Goal: Task Accomplishment & Management: Use online tool/utility

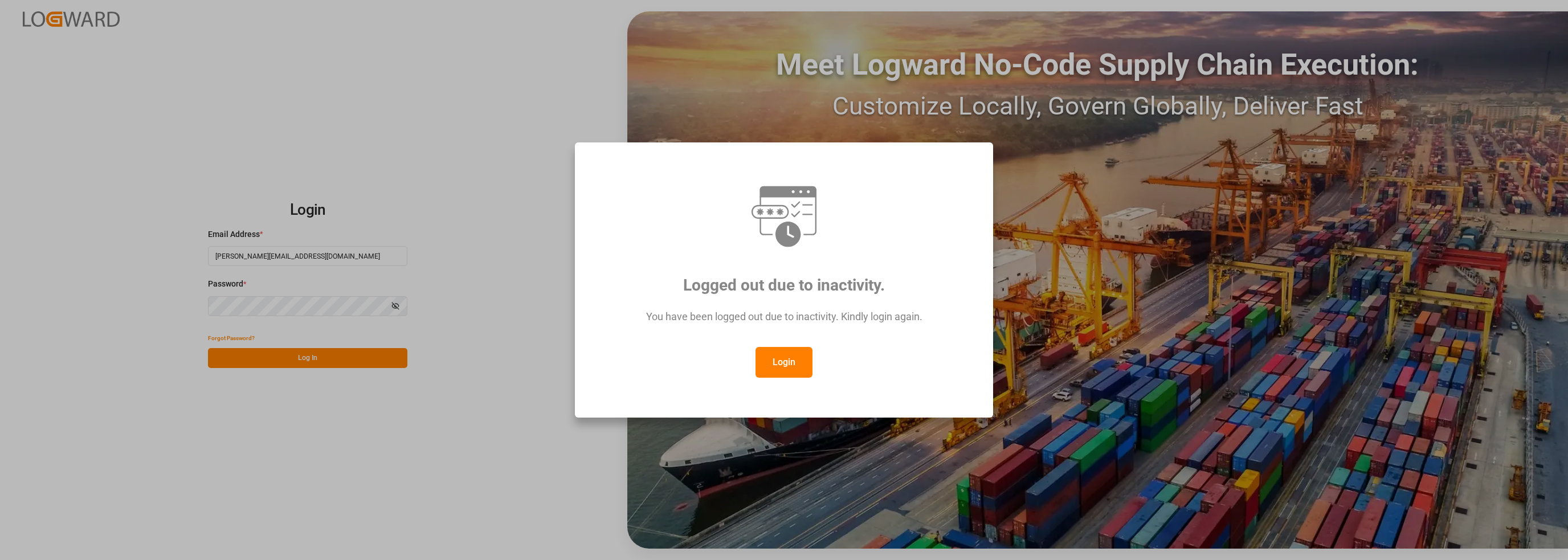
click at [779, 371] on button "Login" at bounding box center [784, 362] width 57 height 31
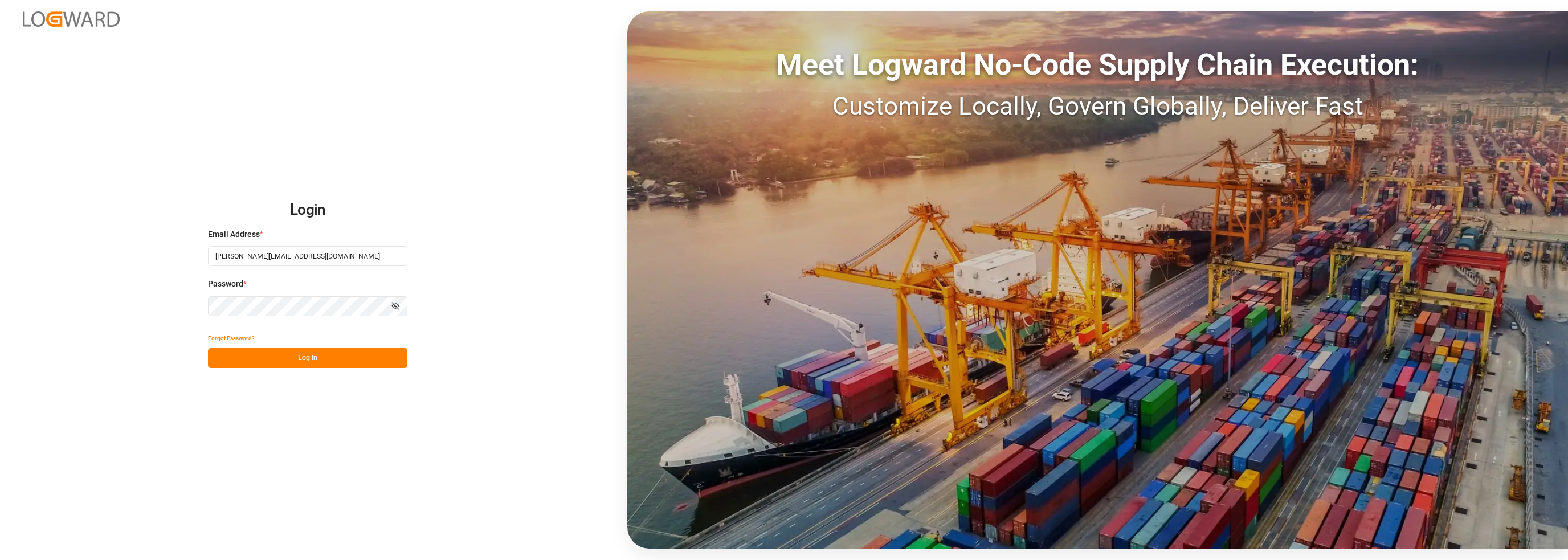
click at [315, 361] on button "Log In" at bounding box center [308, 358] width 200 height 20
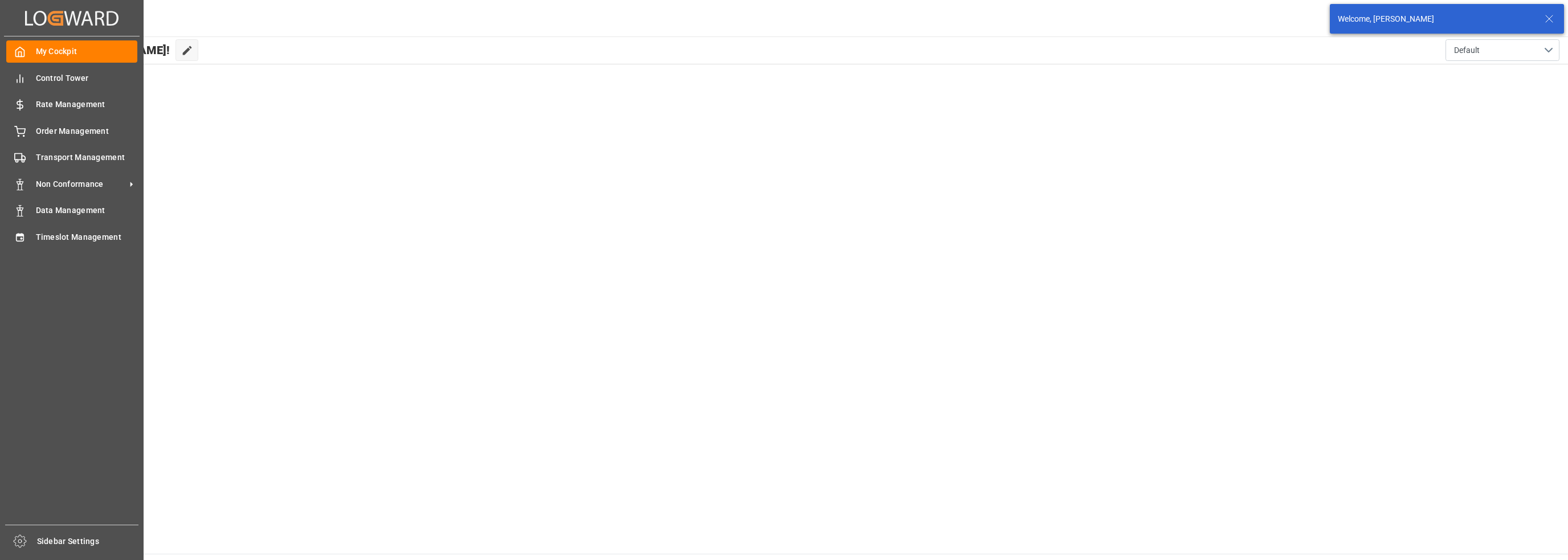
click at [4, 238] on div "My Cockpit My Cockpit Control Tower Control Tower Rate Management Rate Manageme…" at bounding box center [71, 280] width 136 height 488
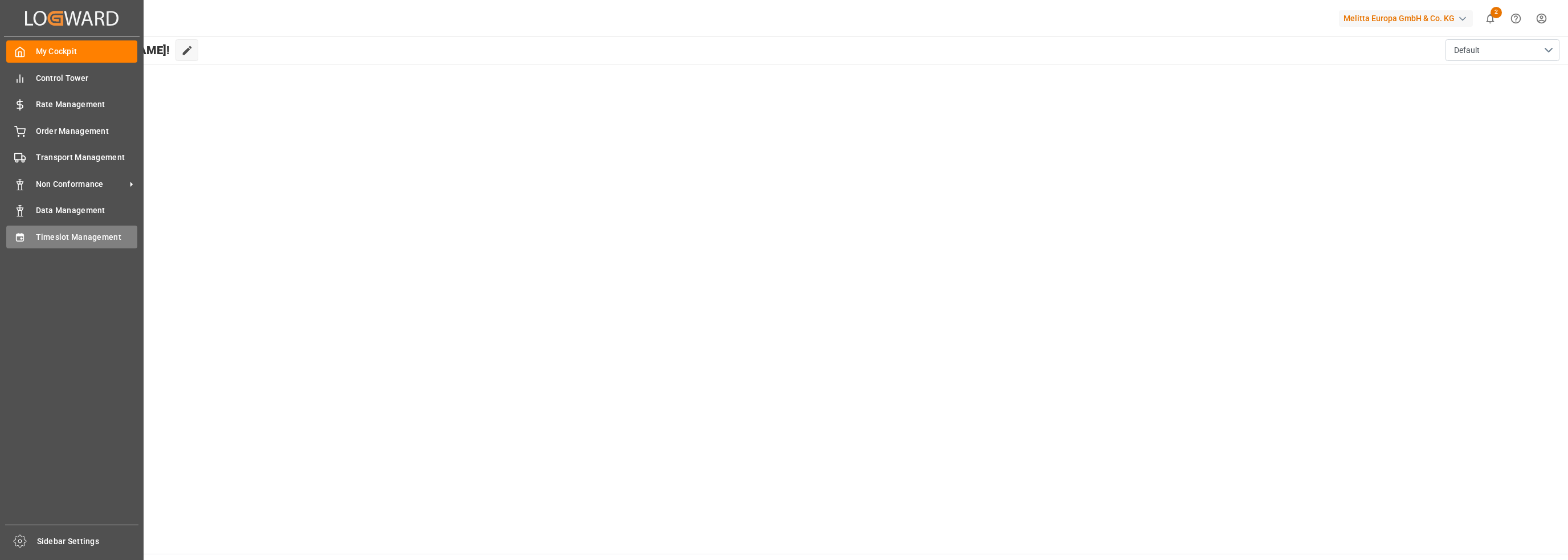
click at [66, 234] on span "Timeslot Management" at bounding box center [86, 236] width 102 height 12
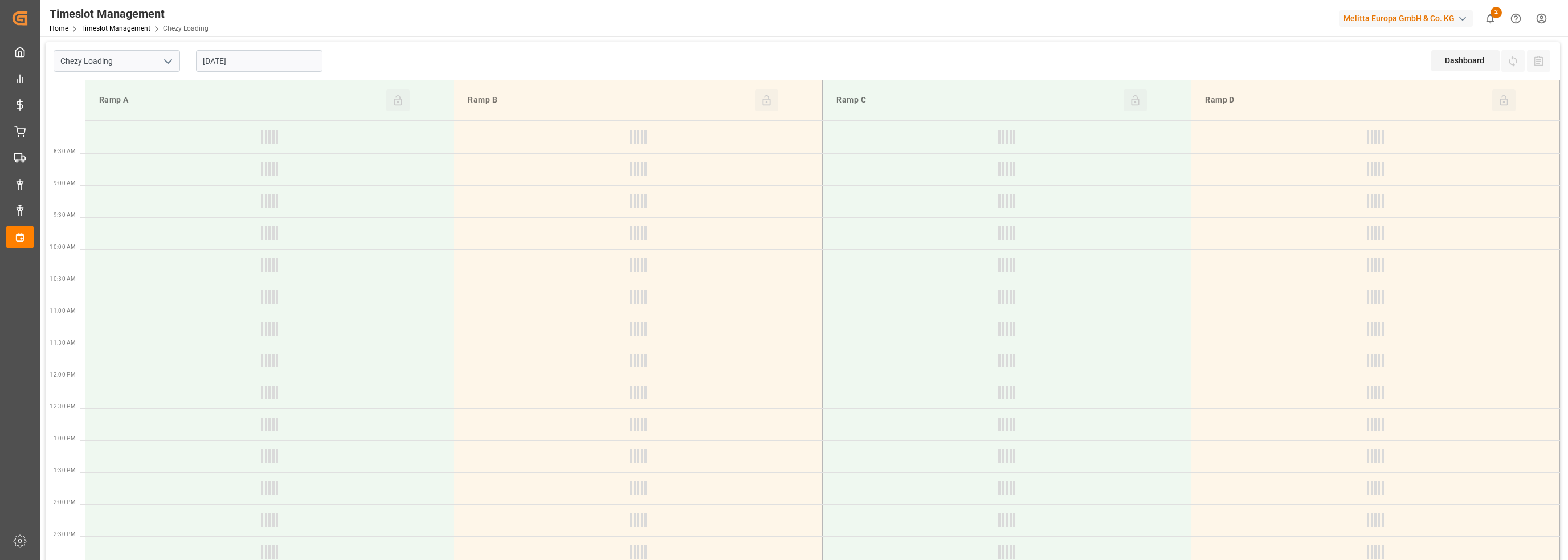
type input "Chezy Loading"
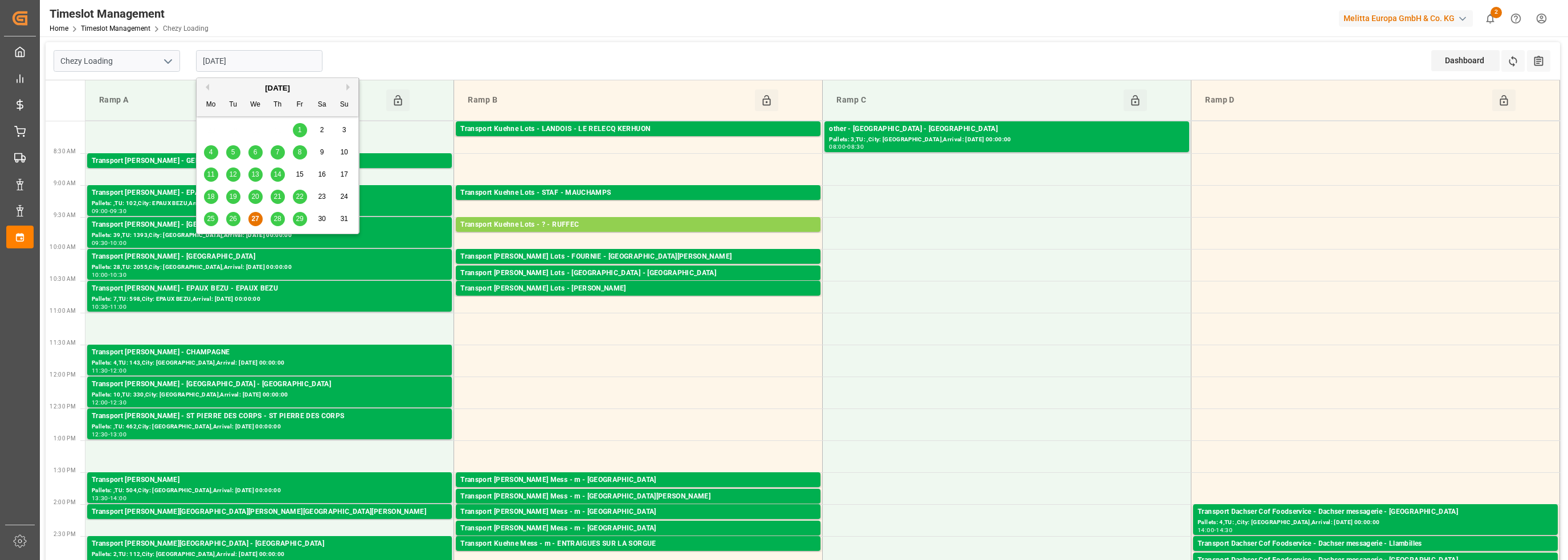
click at [278, 66] on input "[DATE]" at bounding box center [259, 61] width 127 height 22
click at [280, 221] on span "28" at bounding box center [277, 218] width 7 height 8
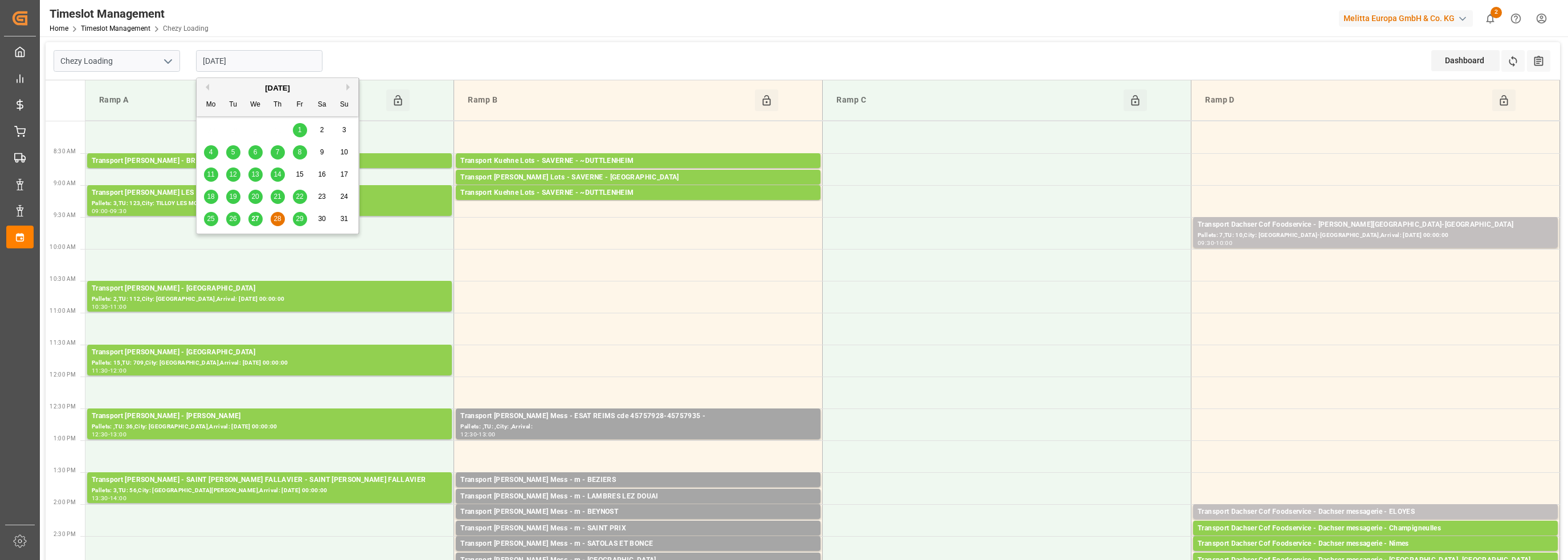
click at [231, 61] on input "[DATE]" at bounding box center [259, 61] width 127 height 22
click at [303, 220] on span "29" at bounding box center [300, 218] width 7 height 8
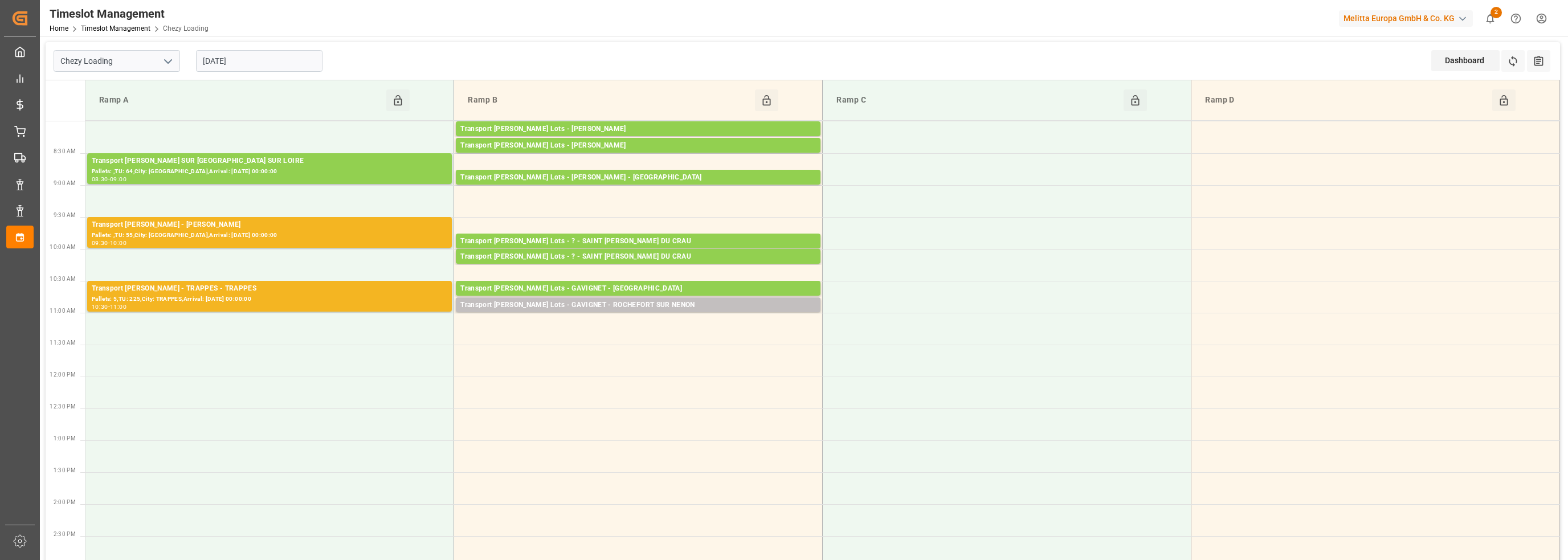
click at [237, 61] on input "[DATE]" at bounding box center [259, 61] width 127 height 22
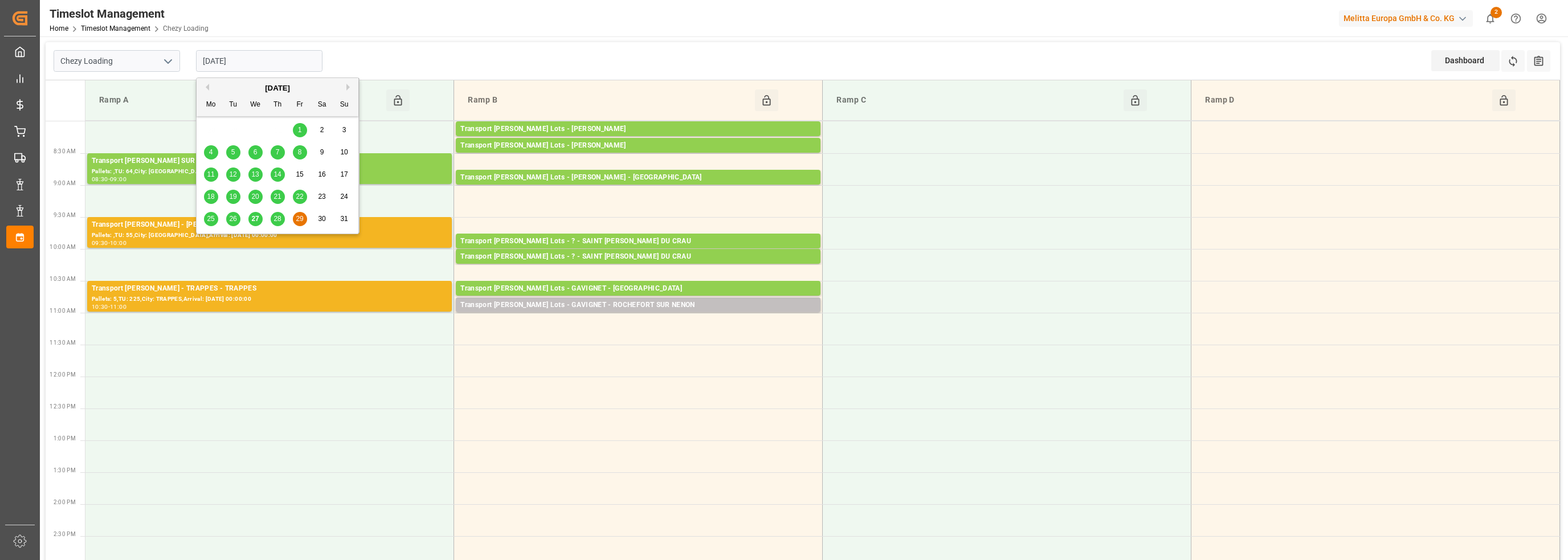
click at [349, 83] on div "[DATE]" at bounding box center [278, 88] width 162 height 12
click at [349, 86] on button "Next Month" at bounding box center [350, 87] width 7 height 7
click at [210, 129] on span "1" at bounding box center [211, 129] width 4 height 8
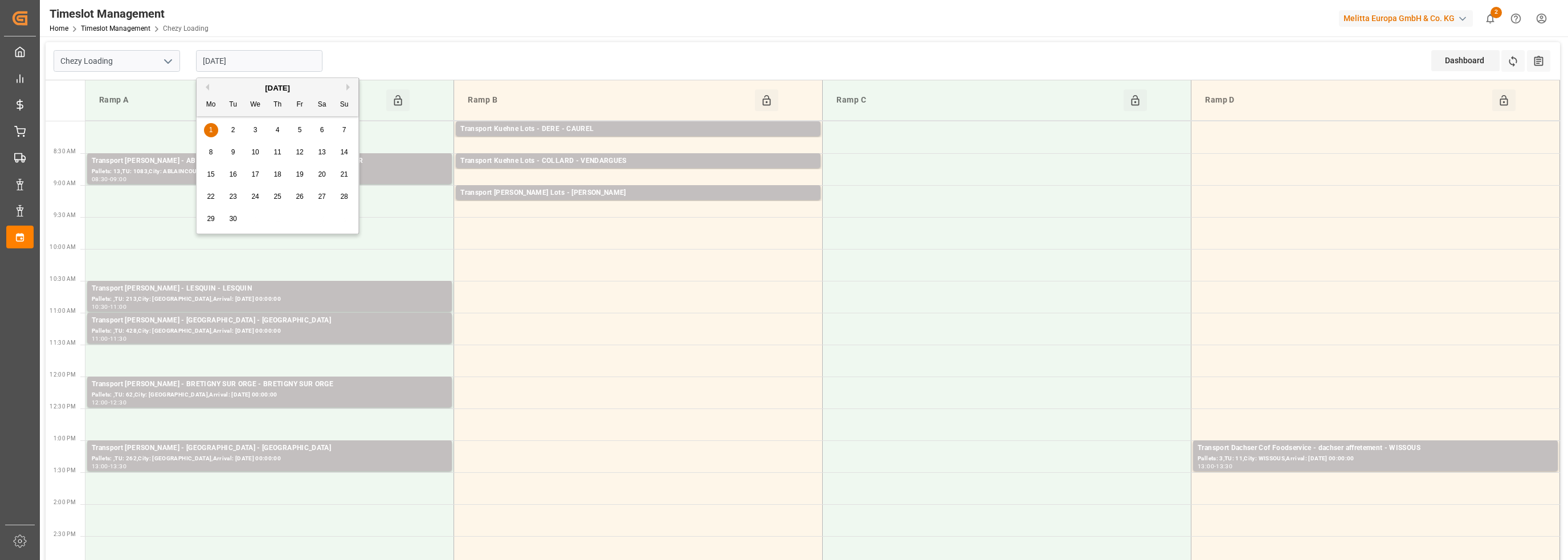
click at [215, 63] on input "[DATE]" at bounding box center [259, 61] width 127 height 22
click at [206, 86] on button "Previous Month" at bounding box center [206, 87] width 7 height 7
click at [255, 218] on span "27" at bounding box center [255, 218] width 7 height 8
type input "[DATE]"
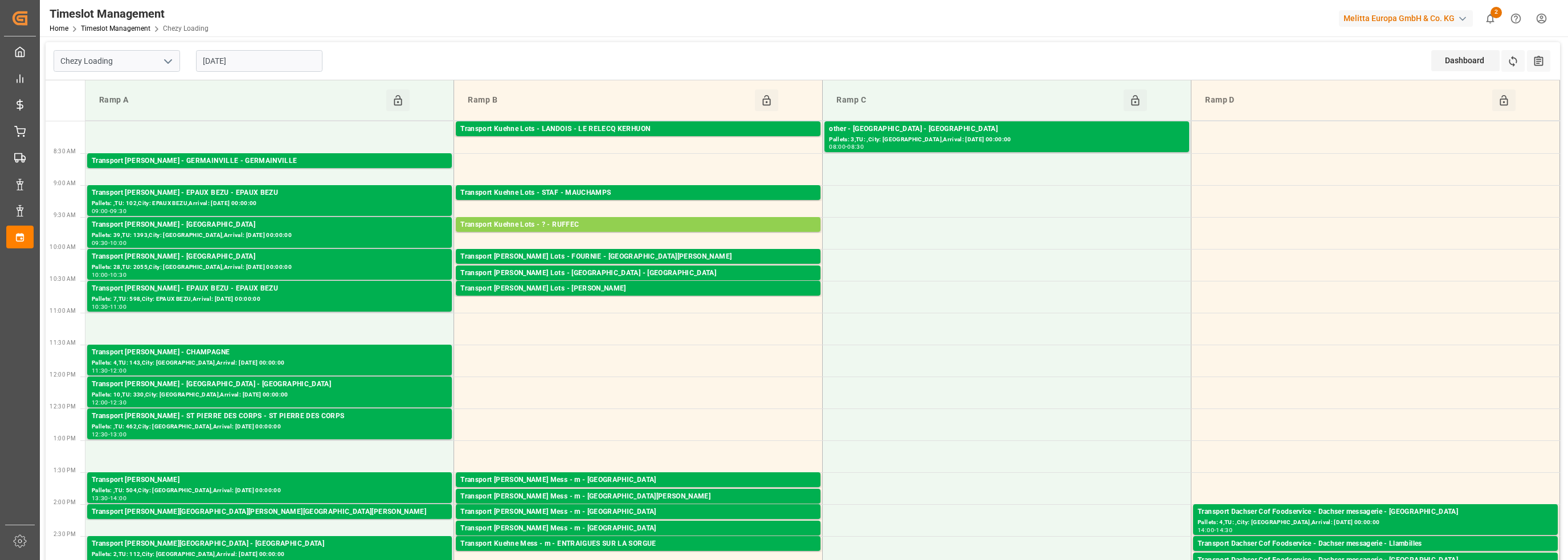
click at [164, 62] on icon "open menu" at bounding box center [167, 61] width 13 height 13
click at [130, 110] on div "Chezy Unloading" at bounding box center [116, 111] width 125 height 26
type input "Chezy Unloading"
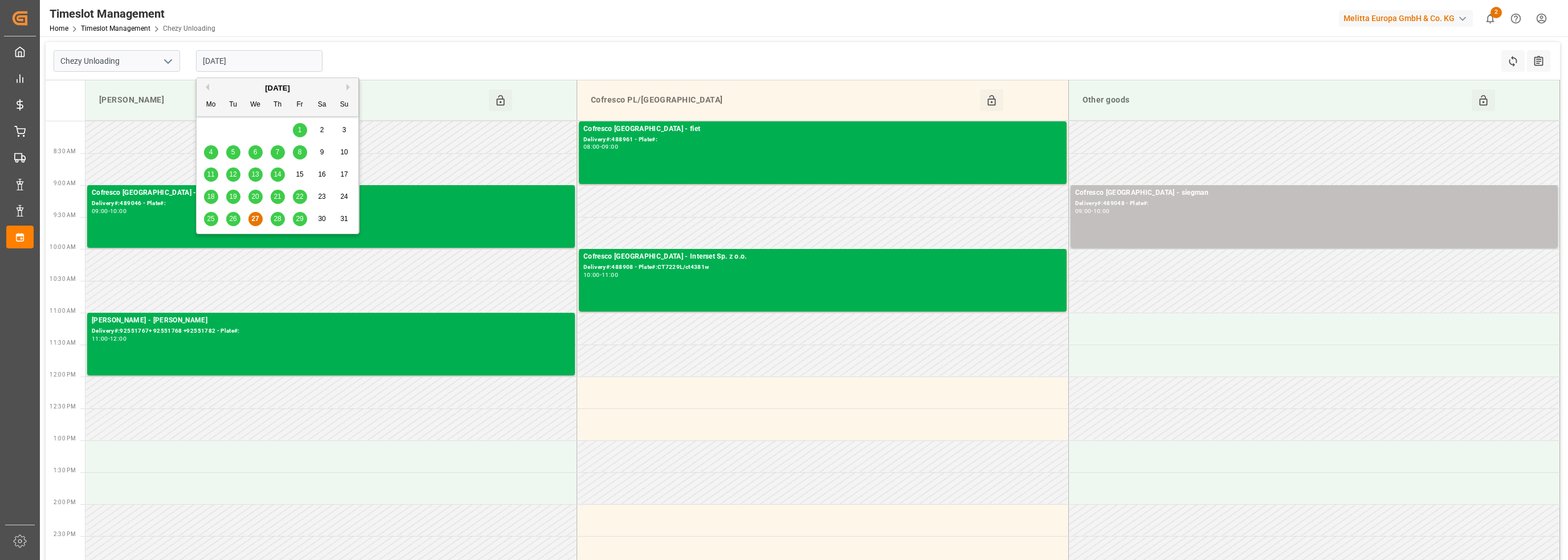
click at [269, 67] on input "[DATE]" at bounding box center [259, 61] width 127 height 22
click at [272, 215] on div "28" at bounding box center [278, 218] width 14 height 13
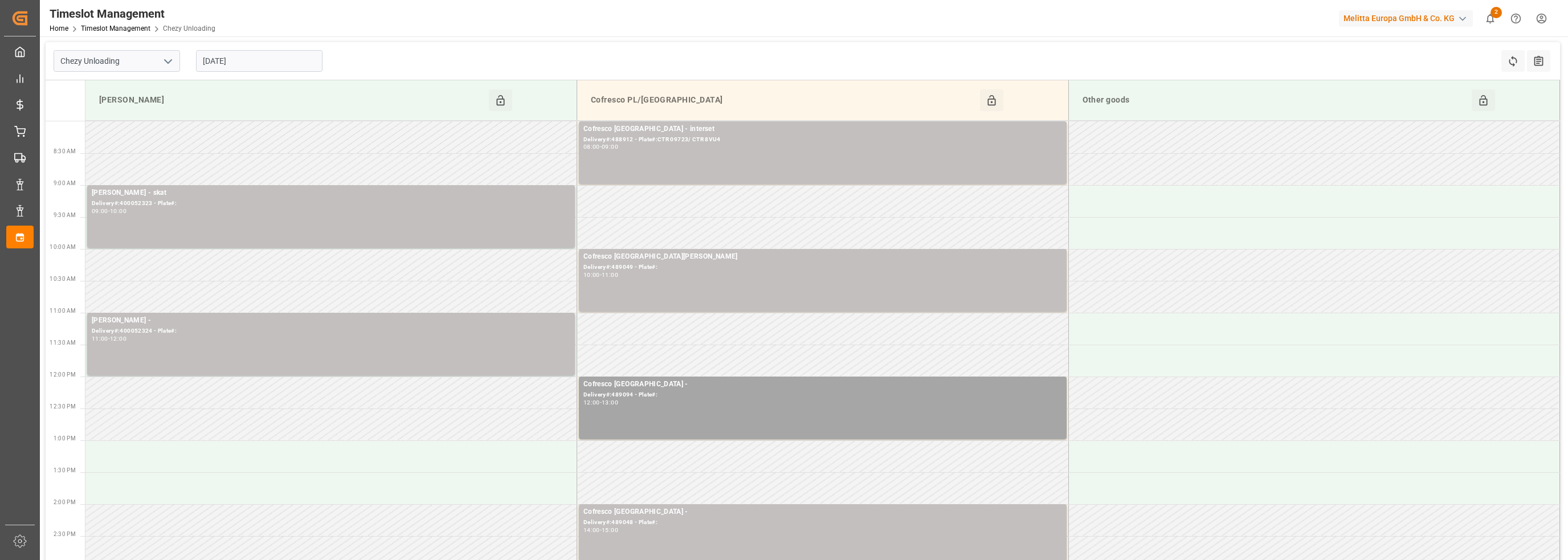
click at [256, 58] on input "[DATE]" at bounding box center [259, 61] width 127 height 22
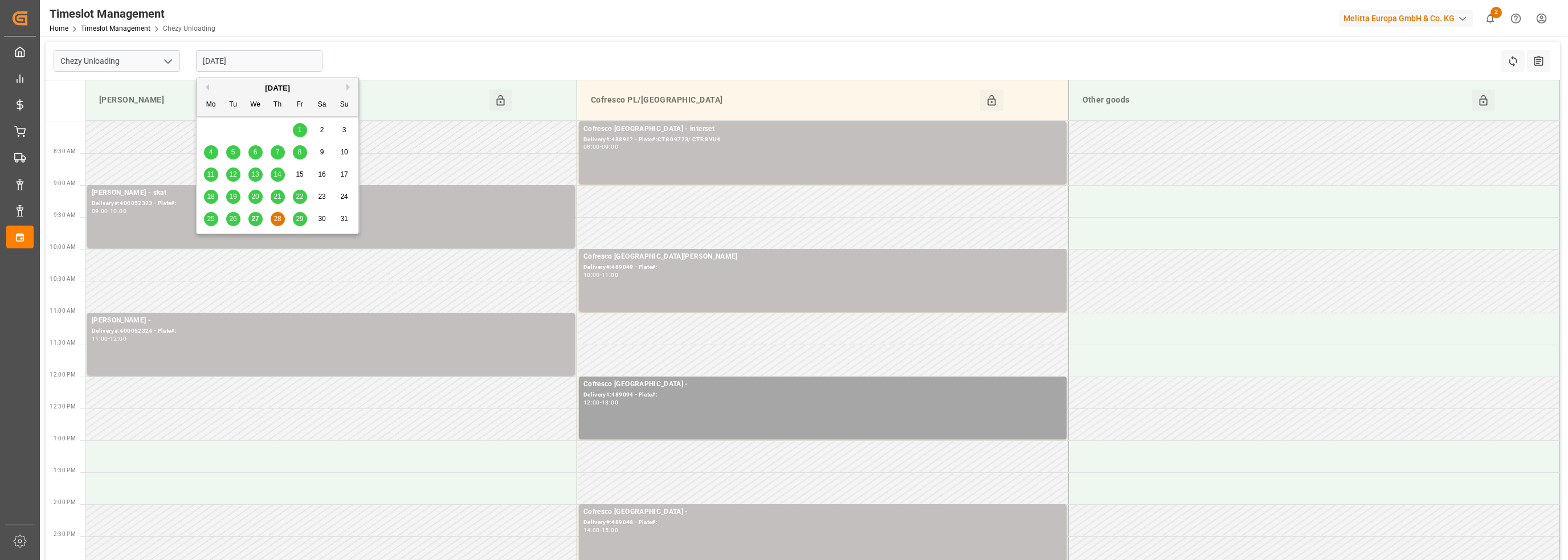
click at [293, 218] on div "29" at bounding box center [300, 218] width 14 height 13
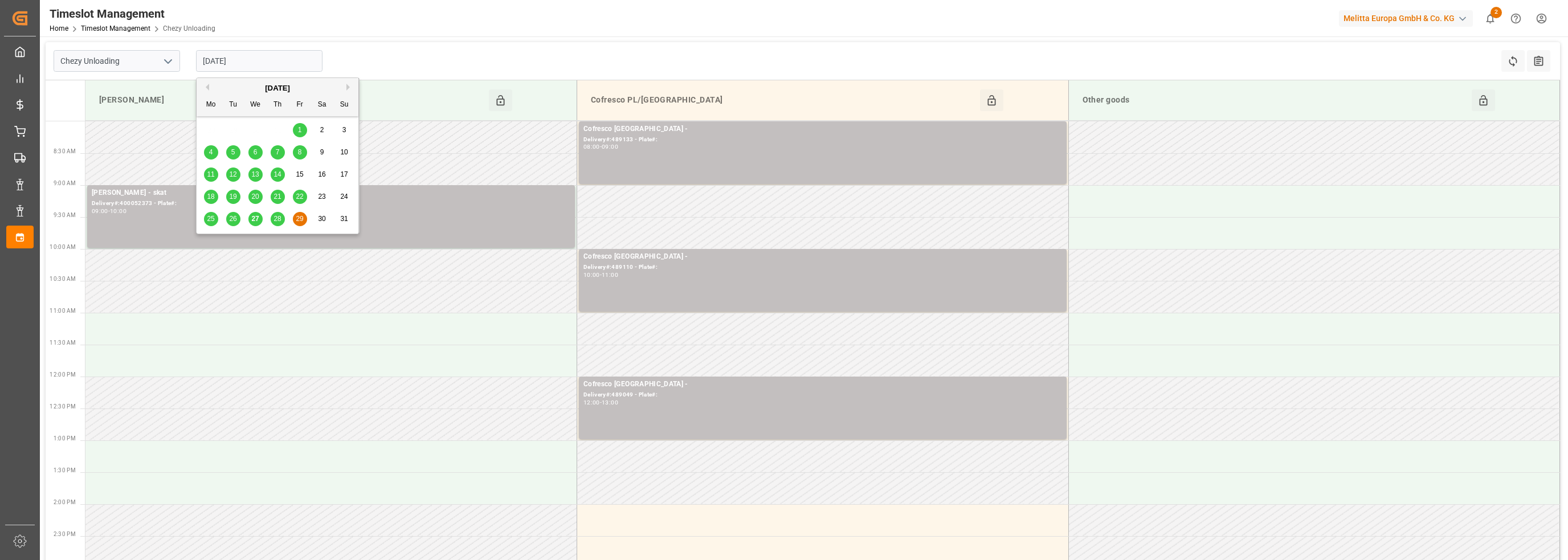
click at [245, 52] on input "[DATE]" at bounding box center [259, 61] width 127 height 22
click at [349, 85] on button "Next Month" at bounding box center [350, 87] width 7 height 7
click at [212, 131] on span "1" at bounding box center [211, 129] width 4 height 8
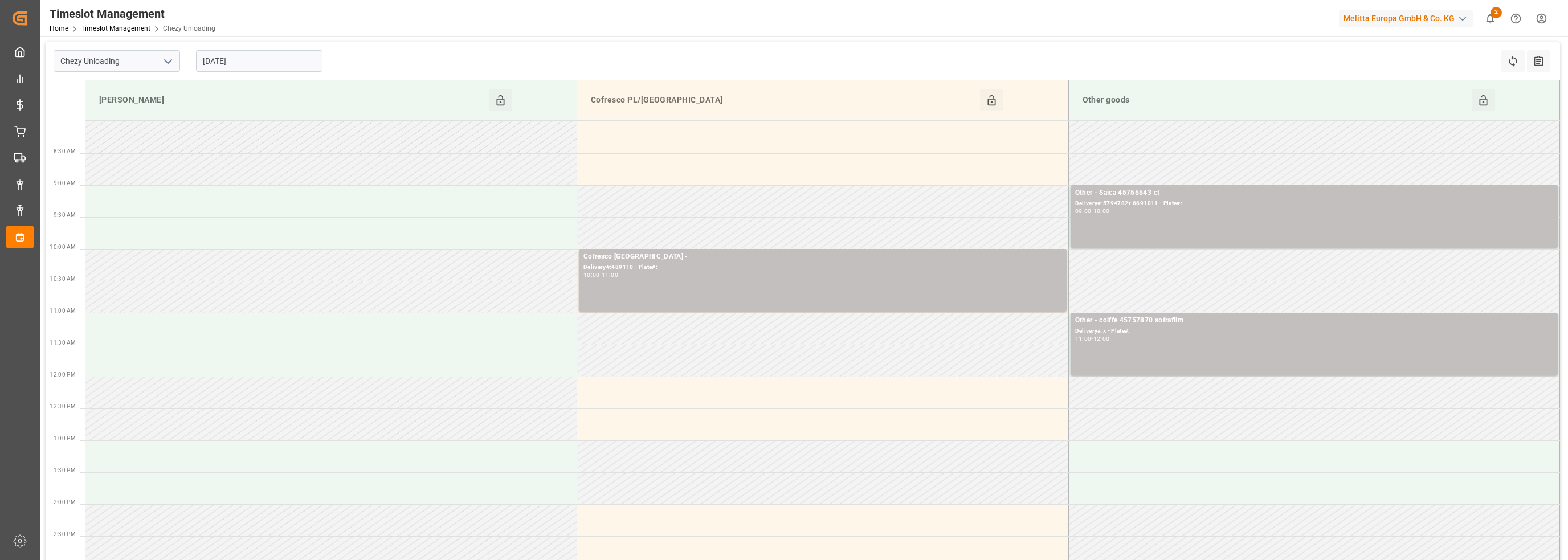
click at [227, 64] on input "[DATE]" at bounding box center [259, 61] width 127 height 22
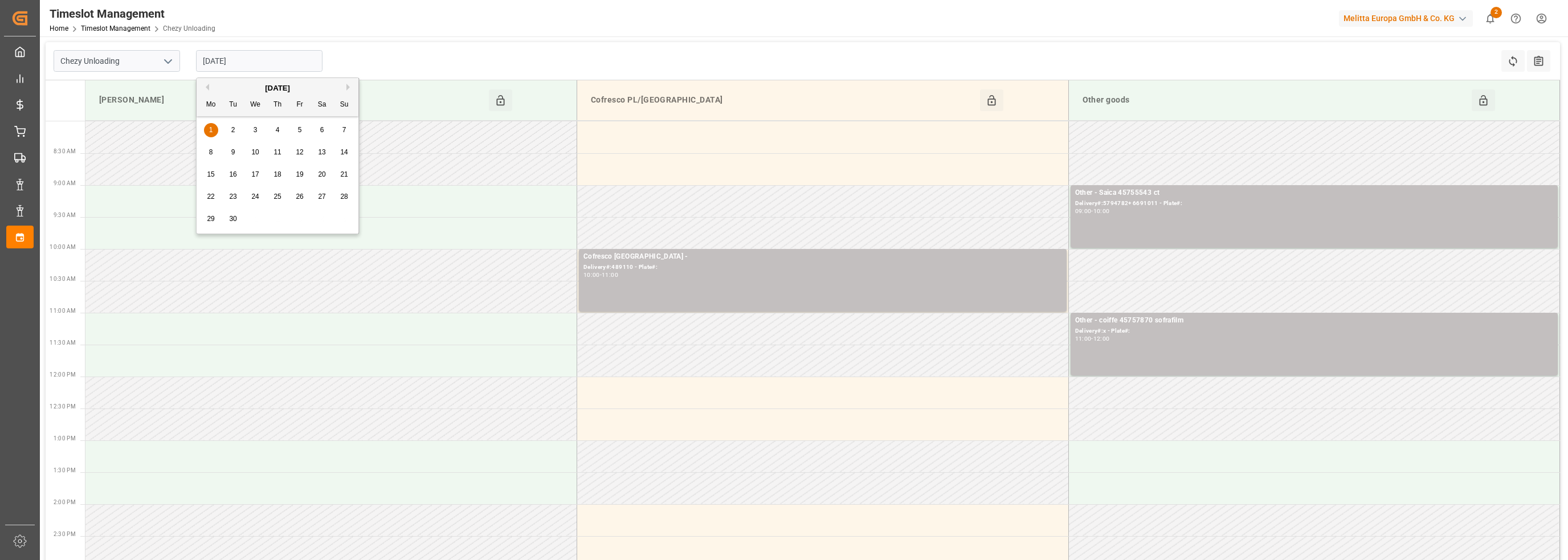
click at [232, 127] on span "2" at bounding box center [233, 129] width 4 height 8
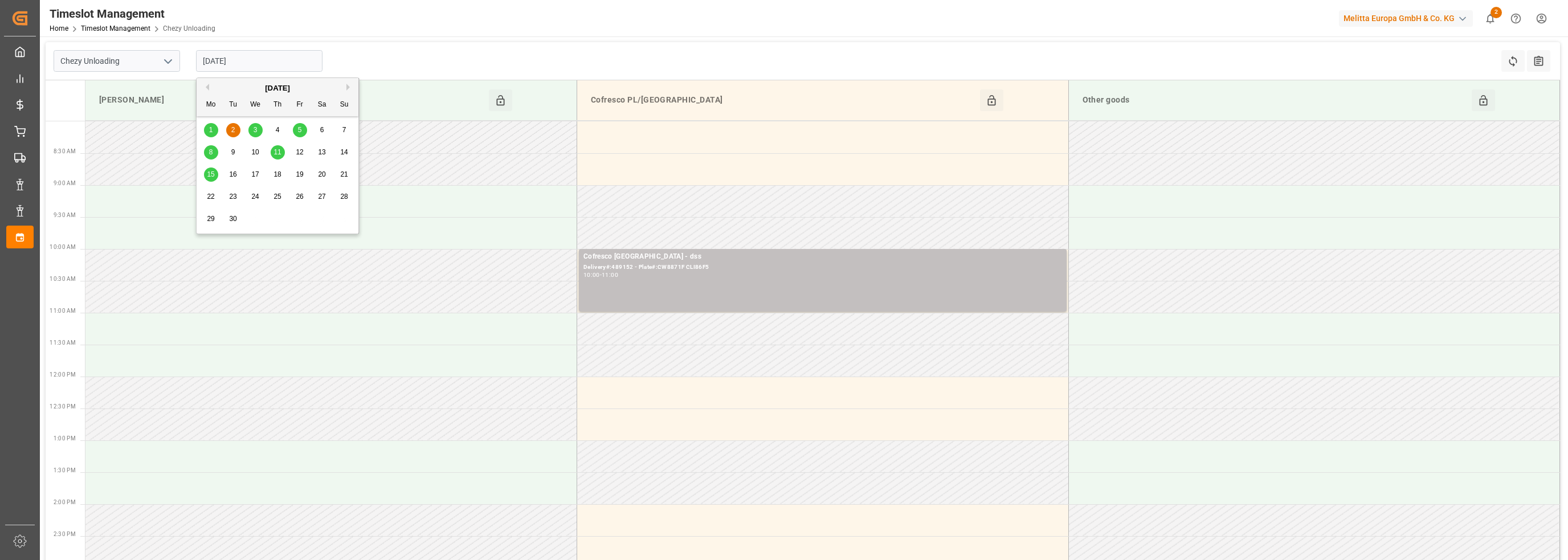
click at [235, 65] on input "[DATE]" at bounding box center [259, 61] width 127 height 22
click at [257, 129] on span "3" at bounding box center [255, 129] width 4 height 8
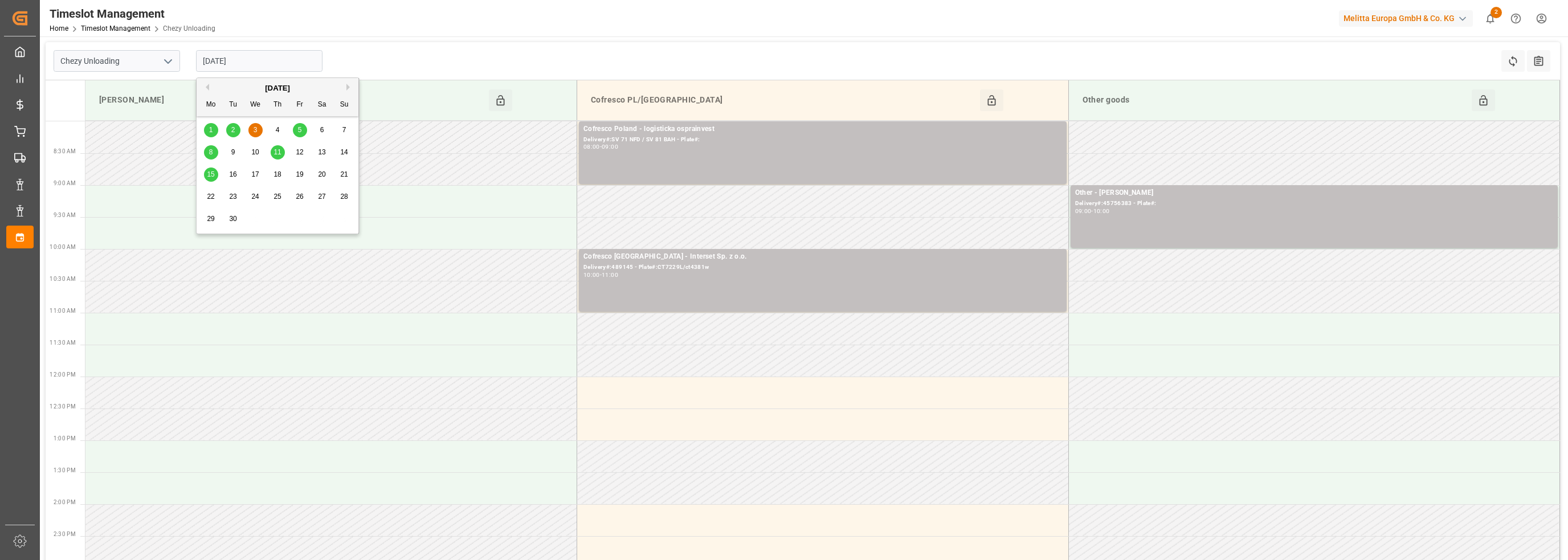
click at [260, 63] on input "[DATE]" at bounding box center [259, 61] width 127 height 22
click at [277, 129] on span "4" at bounding box center [278, 129] width 4 height 8
type input "[DATE]"
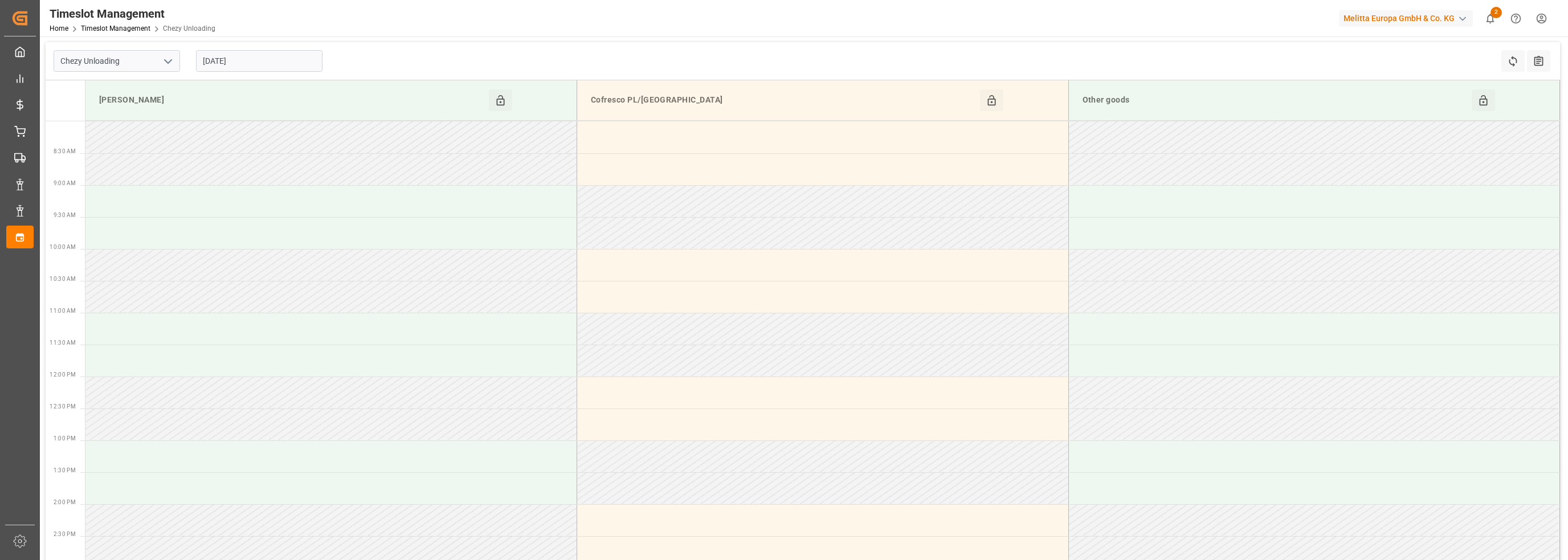
click at [170, 65] on icon "open menu" at bounding box center [167, 61] width 13 height 13
click at [124, 111] on div "Chezy Unloading" at bounding box center [116, 111] width 125 height 26
click at [164, 61] on icon "open menu" at bounding box center [167, 61] width 13 height 13
click at [130, 85] on div "Chezy Loading" at bounding box center [116, 86] width 125 height 26
type input "Chezy Loading"
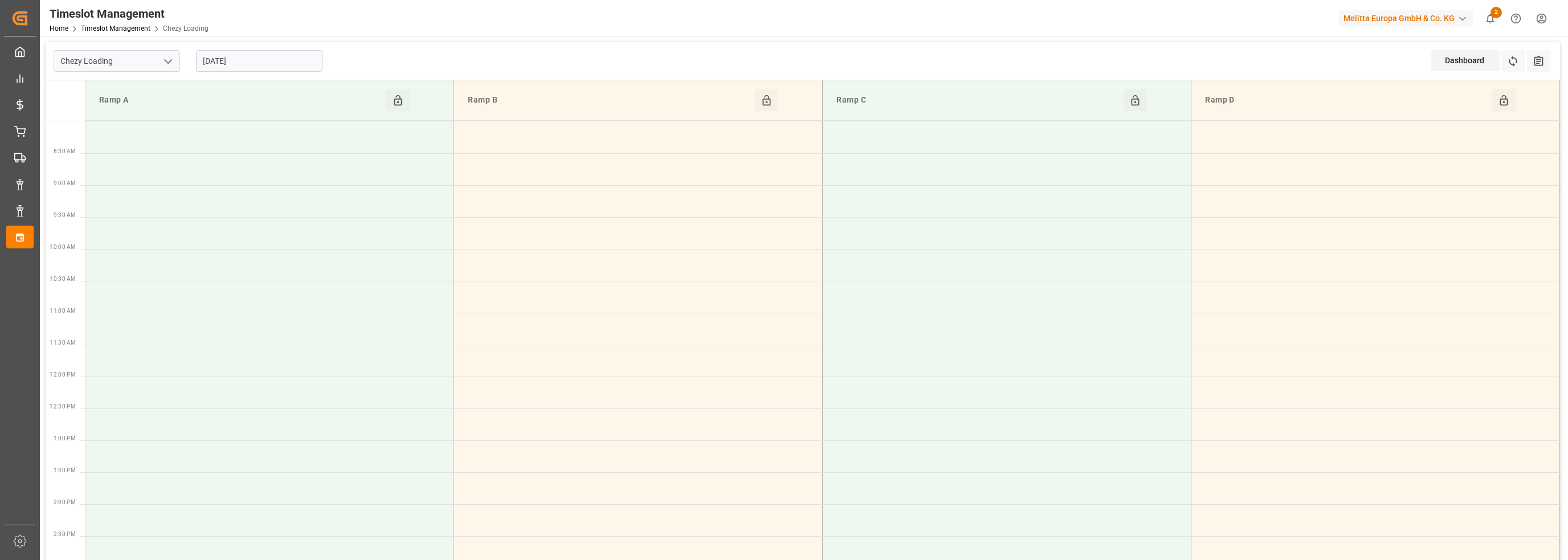
click at [225, 63] on input "[DATE]" at bounding box center [259, 61] width 127 height 22
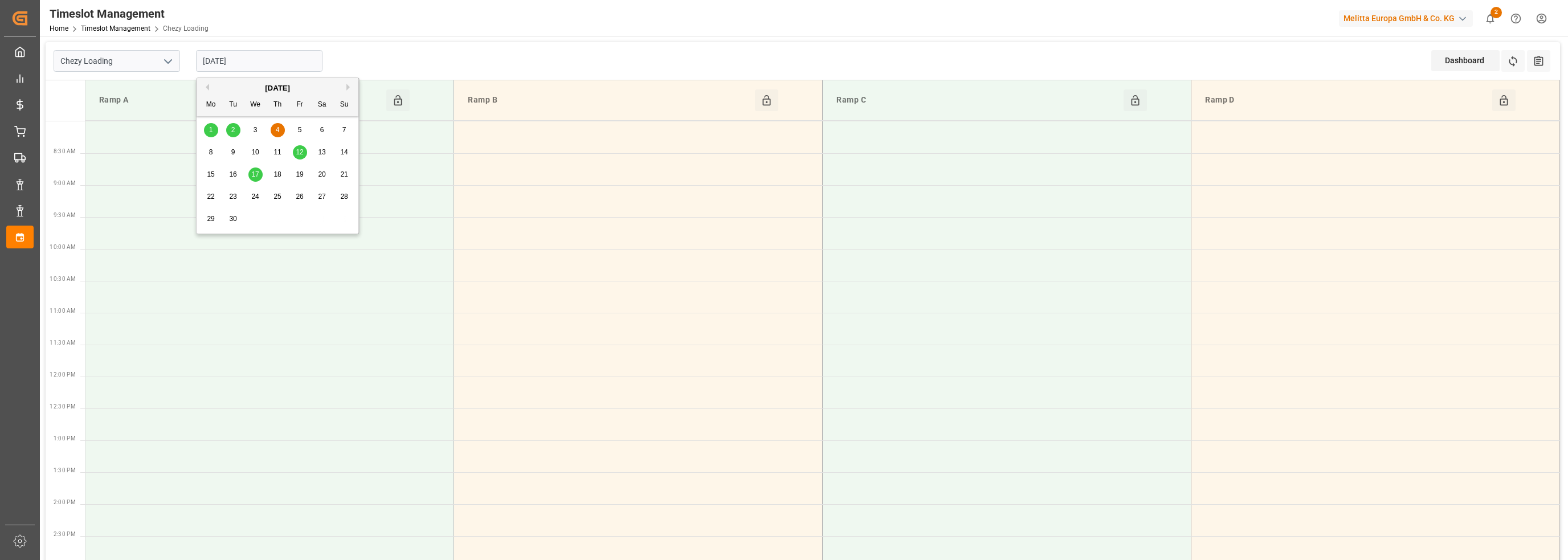
click at [208, 91] on div "[DATE]" at bounding box center [278, 88] width 162 height 12
click at [207, 88] on button "Previous Month" at bounding box center [206, 87] width 7 height 7
click at [273, 222] on span "28" at bounding box center [277, 218] width 7 height 8
type input "[DATE]"
